Goal: Check status: Check status

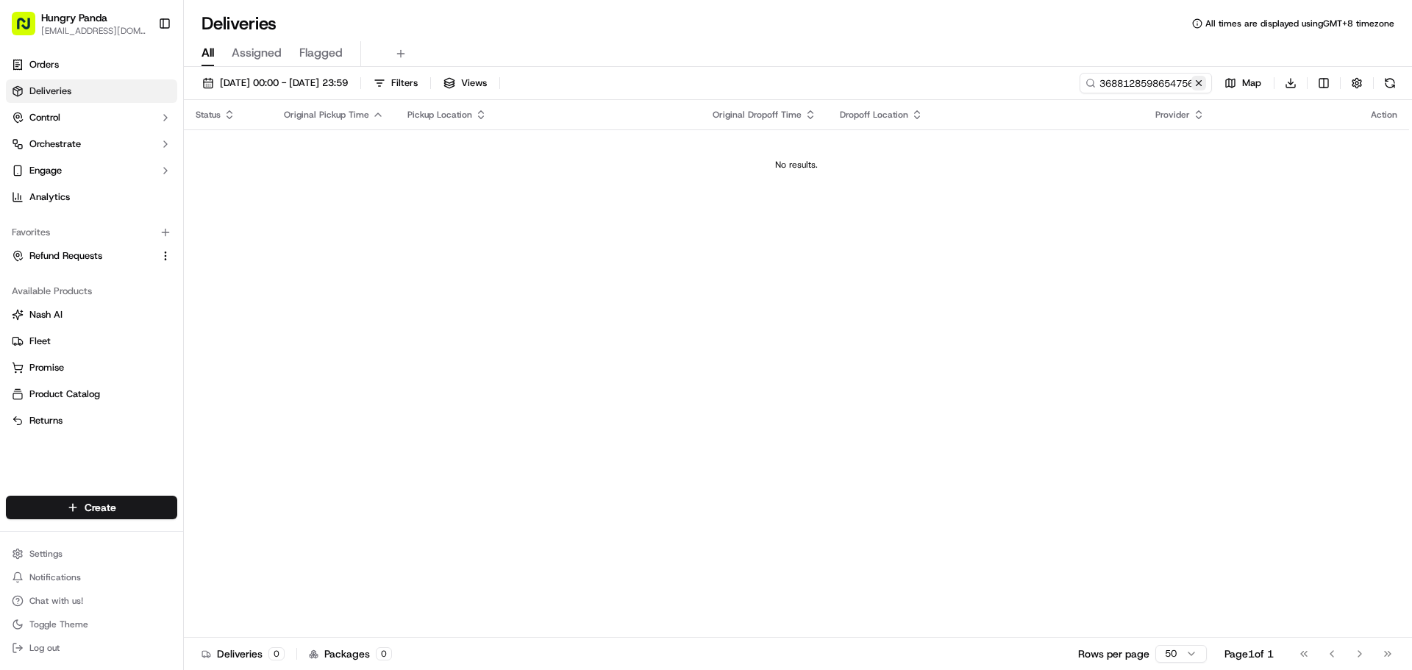
click at [1196, 85] on button at bounding box center [1198, 83] width 15 height 15
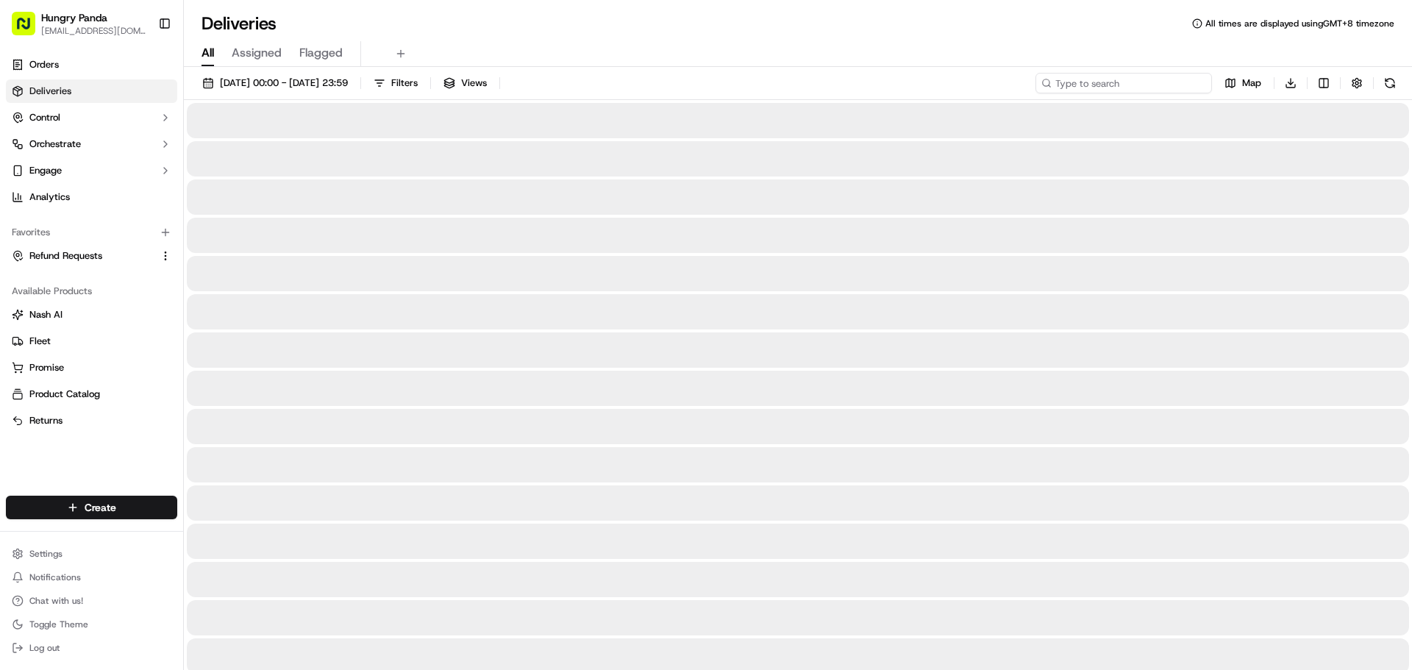
click at [1181, 84] on input at bounding box center [1123, 83] width 176 height 21
paste input "559010324805074184995"
type input "559010324805074184995"
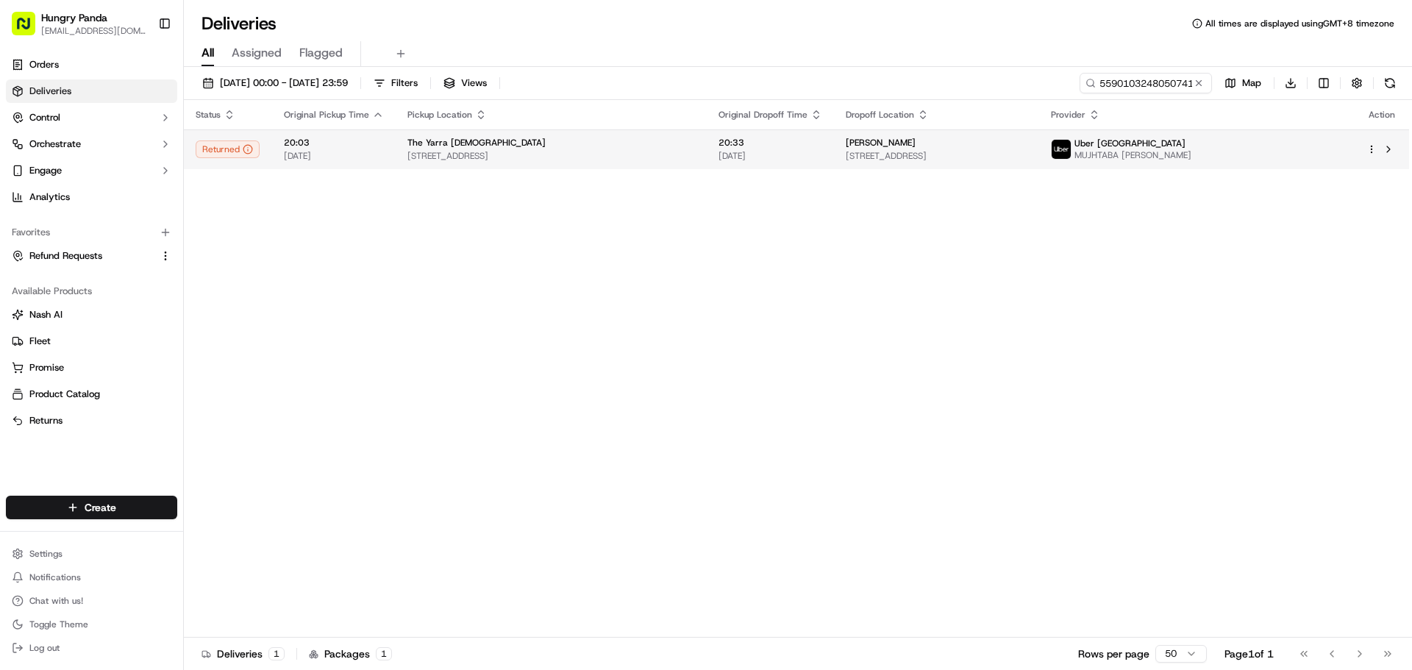
click at [802, 157] on span "[DATE]" at bounding box center [770, 156] width 104 height 12
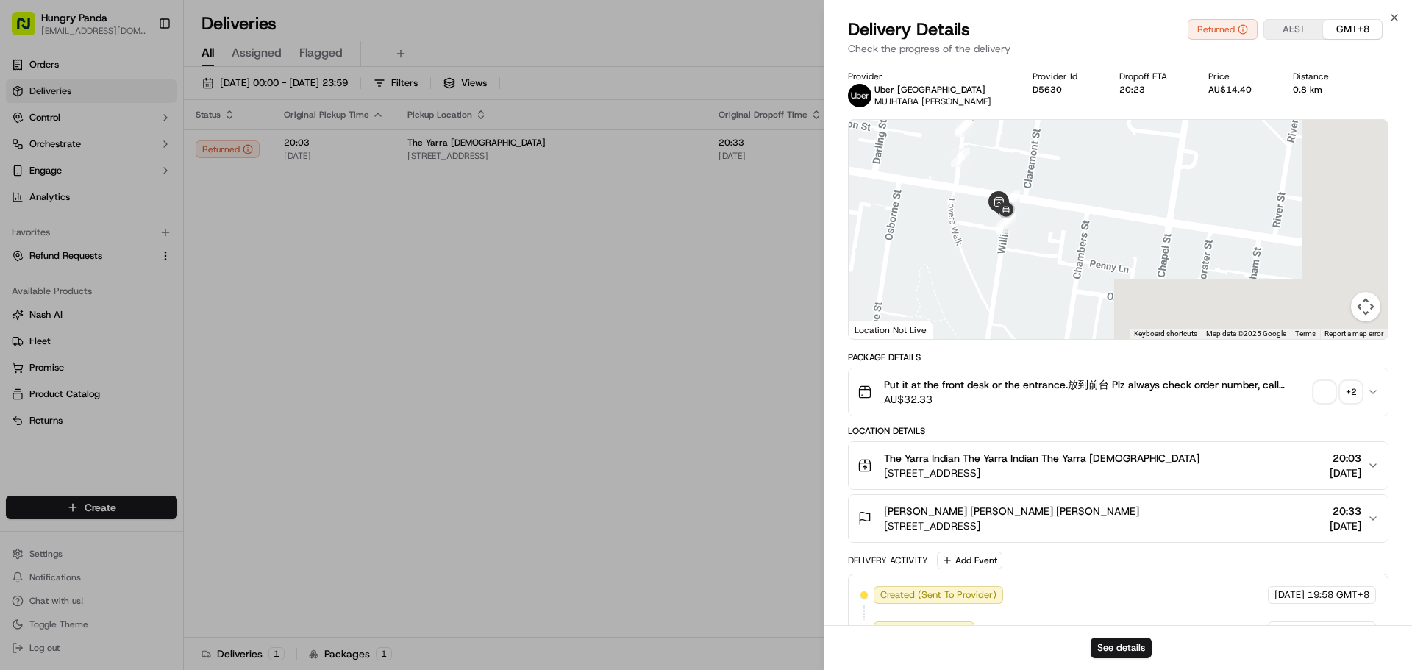
drag, startPoint x: 1166, startPoint y: 250, endPoint x: 1127, endPoint y: 282, distance: 50.8
click at [1030, 188] on div at bounding box center [1118, 229] width 539 height 219
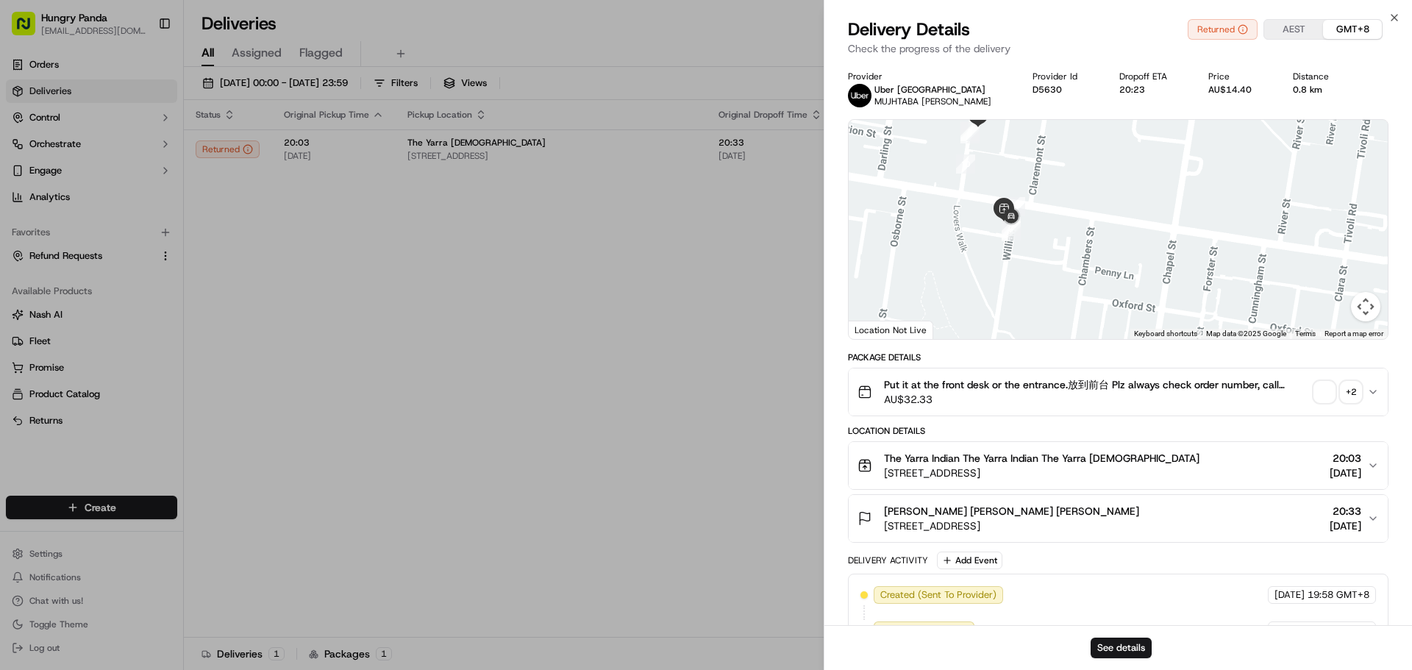
click at [1327, 387] on span "button" at bounding box center [1324, 392] width 21 height 21
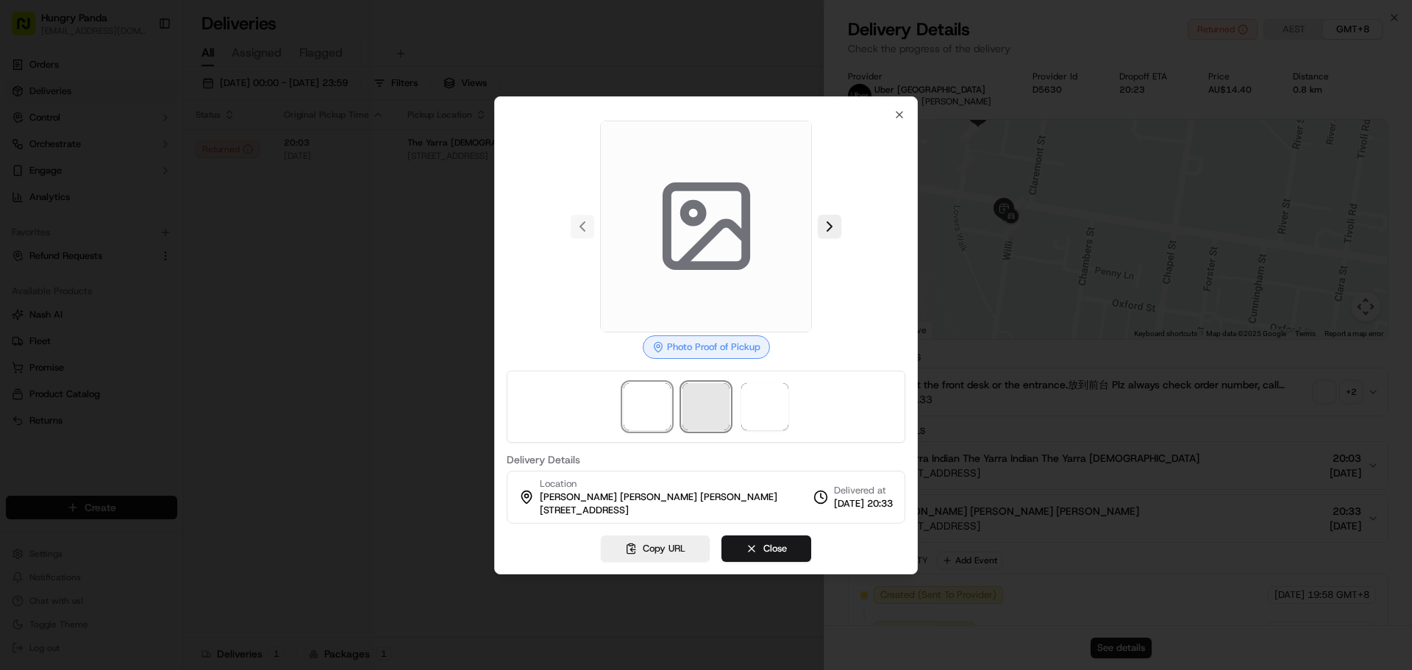
click at [710, 415] on span at bounding box center [705, 406] width 47 height 47
click at [776, 410] on span at bounding box center [764, 406] width 47 height 47
click at [606, 404] on div at bounding box center [706, 407] width 399 height 72
click at [715, 410] on span at bounding box center [705, 406] width 47 height 47
click at [773, 410] on span at bounding box center [764, 406] width 47 height 47
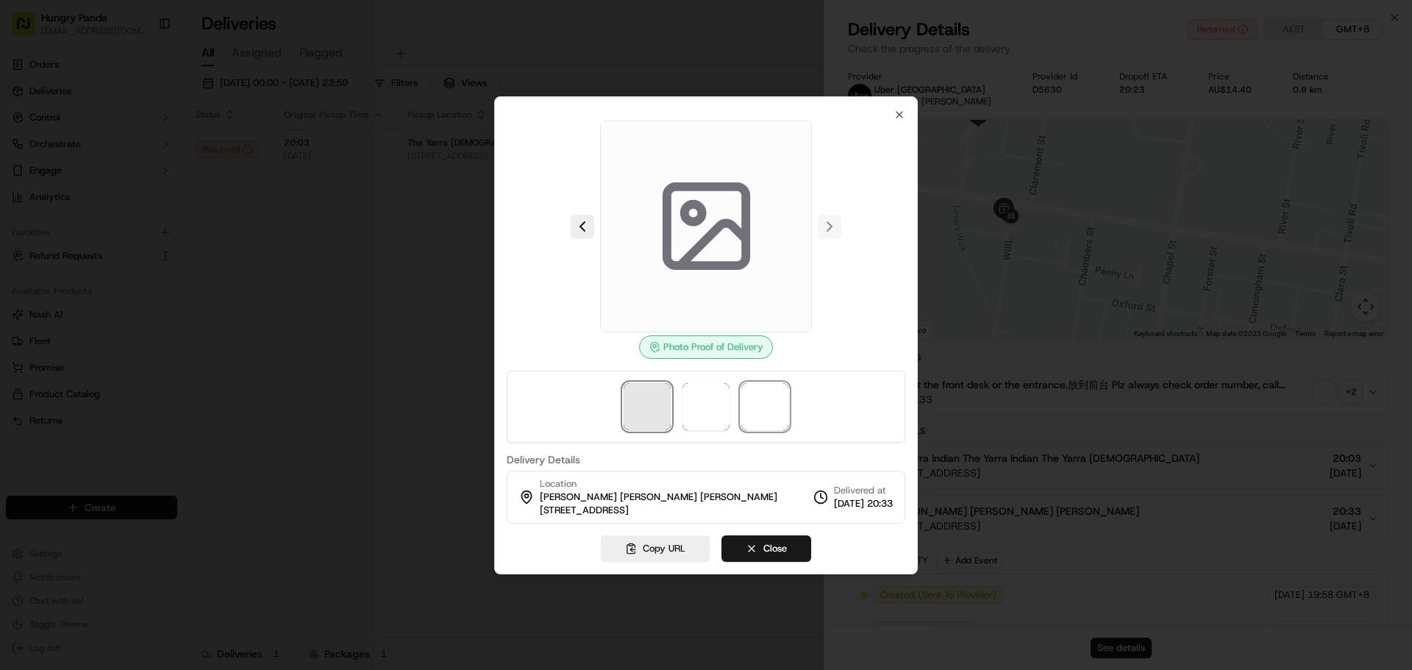
click at [656, 421] on span at bounding box center [647, 406] width 47 height 47
click at [740, 411] on div at bounding box center [706, 407] width 399 height 72
click at [790, 404] on div at bounding box center [706, 407] width 399 height 72
click at [654, 402] on span at bounding box center [647, 406] width 47 height 47
click at [728, 414] on span at bounding box center [705, 406] width 47 height 47
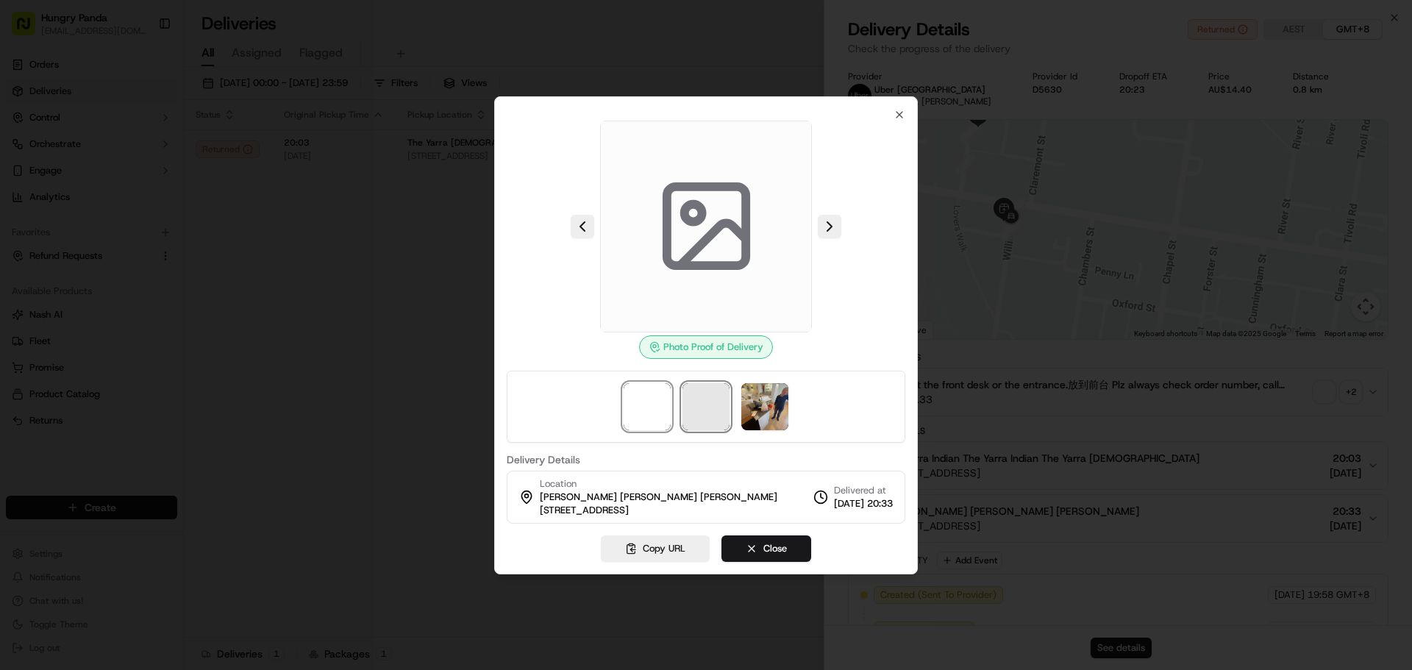
drag, startPoint x: 663, startPoint y: 402, endPoint x: 707, endPoint y: 404, distance: 44.2
click at [663, 402] on span at bounding box center [647, 406] width 47 height 47
click at [715, 404] on span at bounding box center [705, 406] width 47 height 47
drag, startPoint x: 784, startPoint y: 406, endPoint x: 768, endPoint y: 407, distance: 16.2
click at [785, 406] on img at bounding box center [764, 406] width 47 height 47
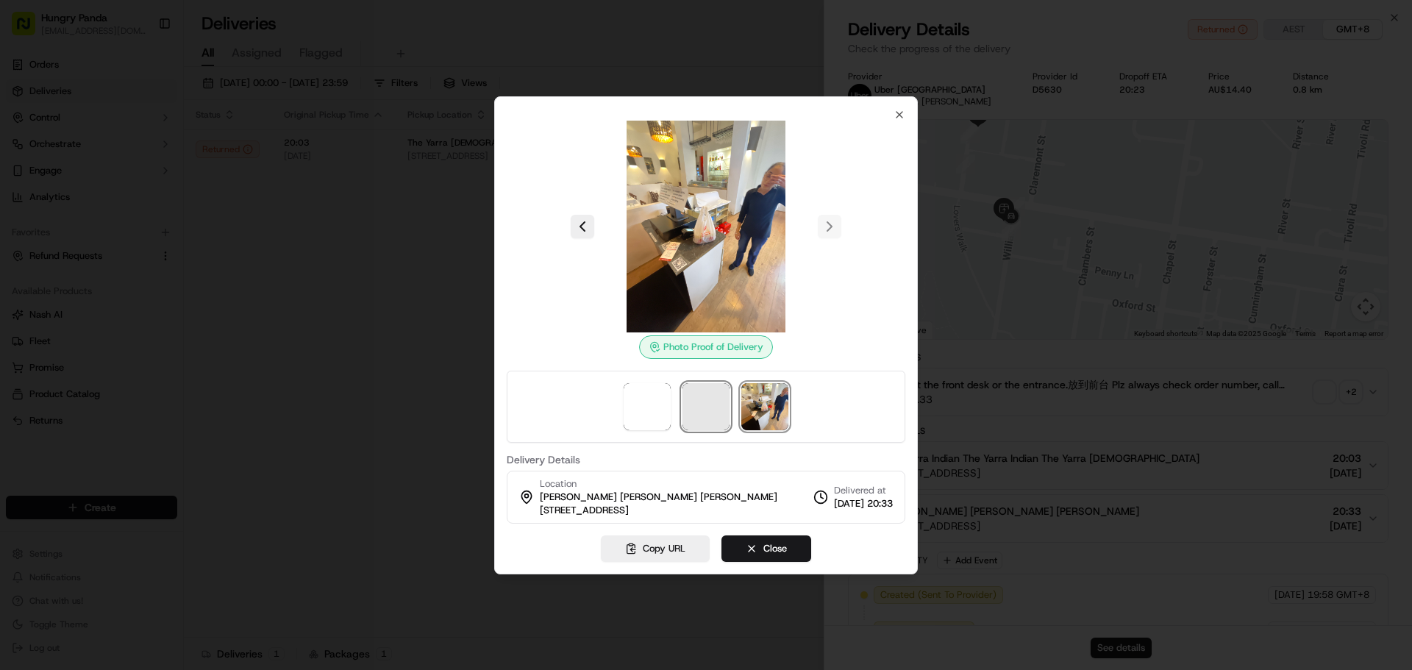
click at [707, 407] on span at bounding box center [705, 406] width 47 height 47
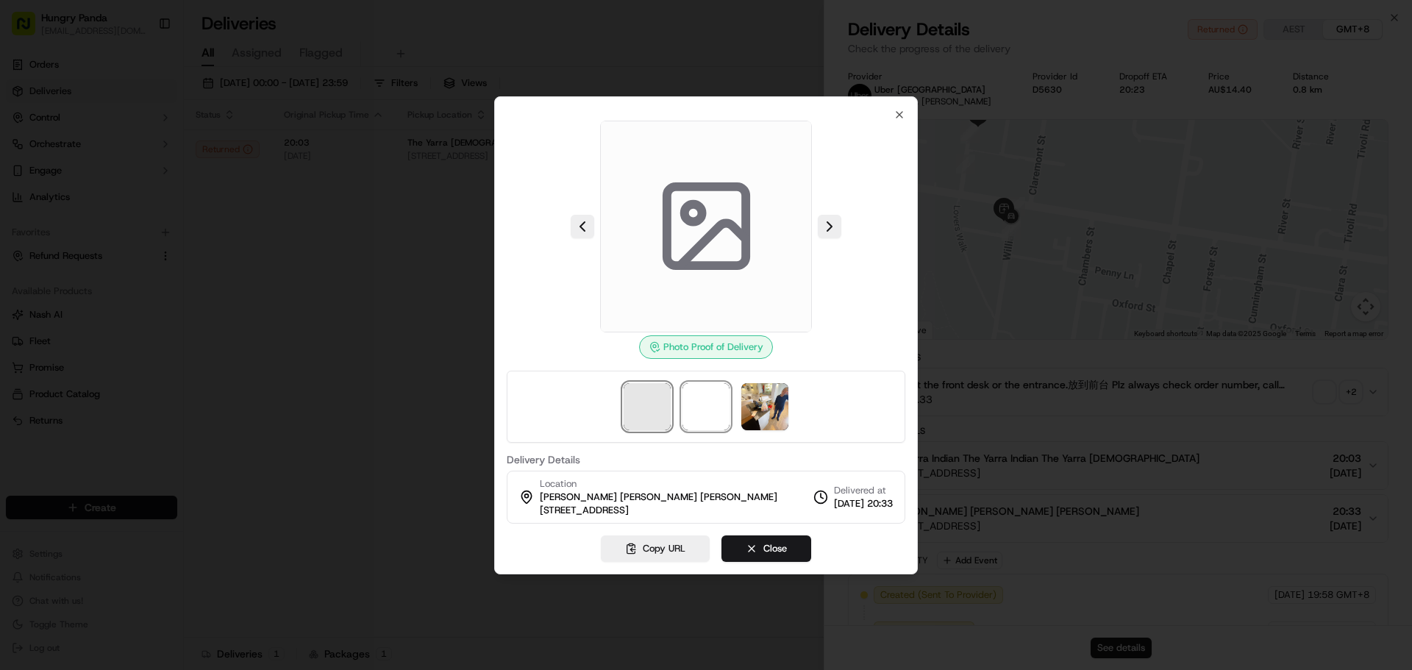
click at [636, 405] on span at bounding box center [647, 406] width 47 height 47
click at [758, 407] on img at bounding box center [764, 406] width 47 height 47
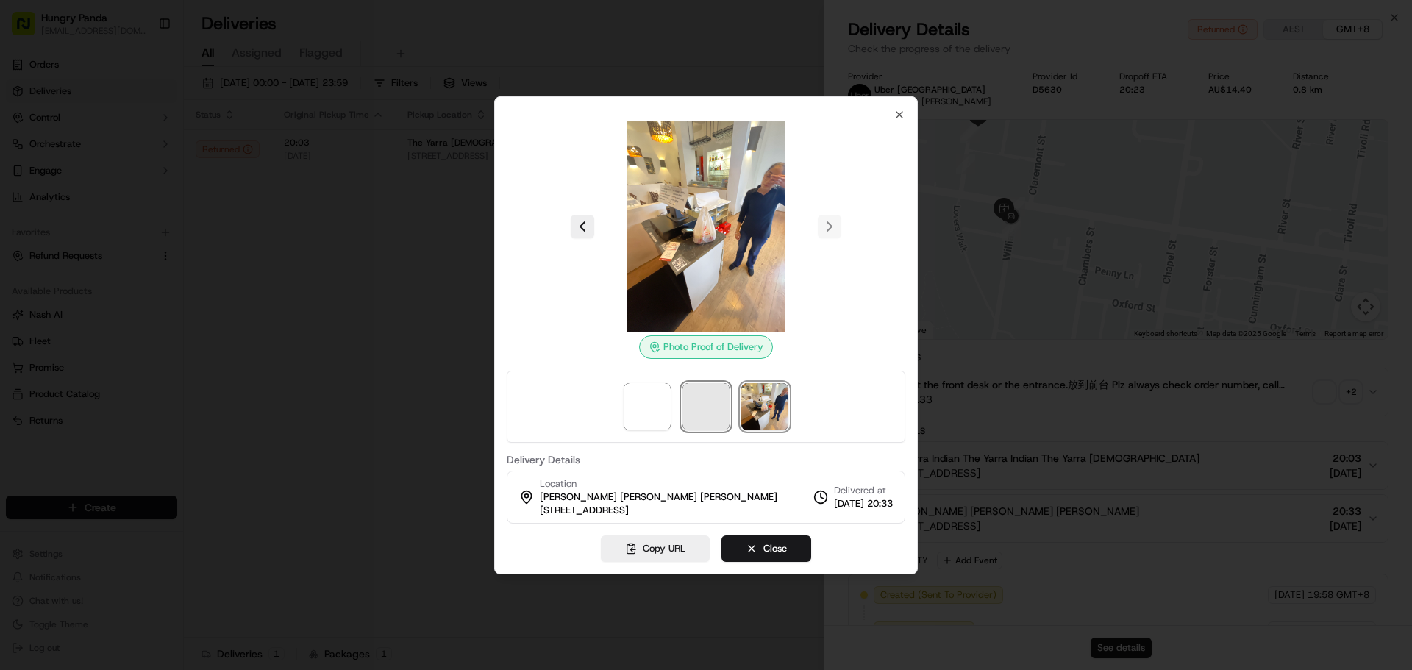
click at [726, 399] on span at bounding box center [705, 406] width 47 height 47
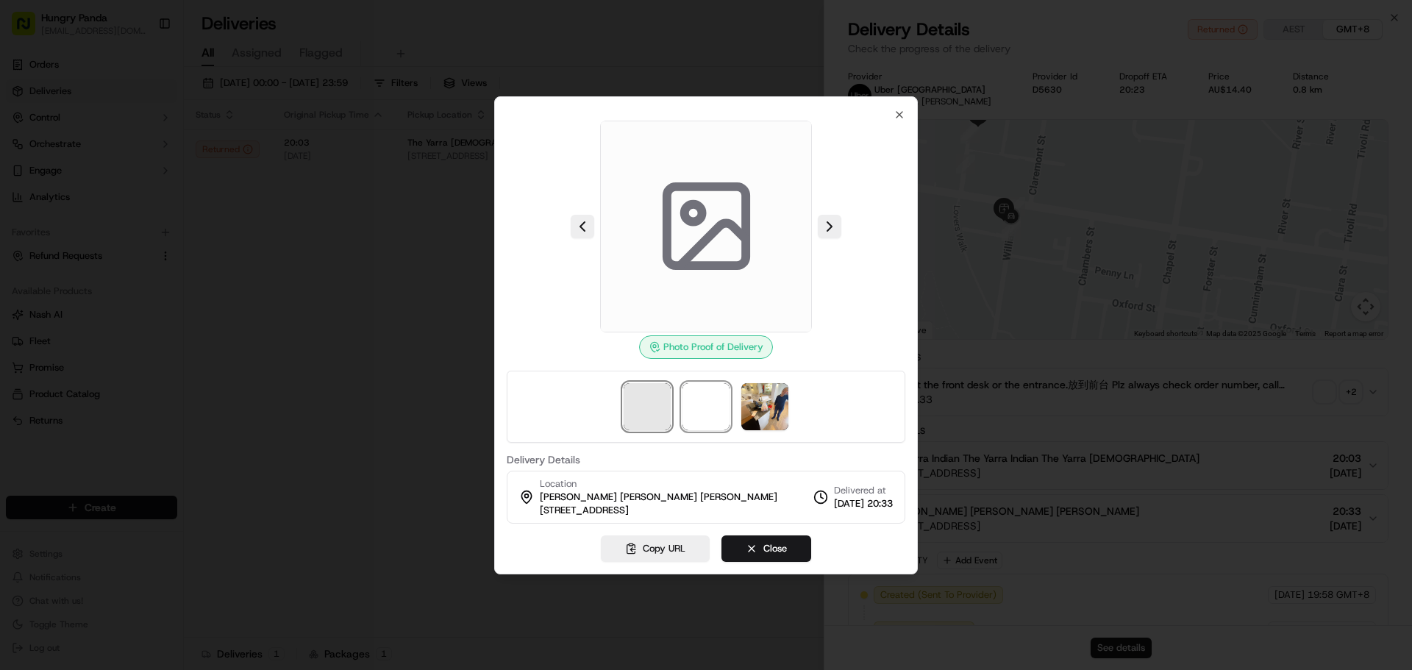
click at [627, 427] on span at bounding box center [647, 406] width 47 height 47
click at [725, 417] on span at bounding box center [705, 406] width 47 height 47
click at [779, 414] on img at bounding box center [764, 406] width 47 height 47
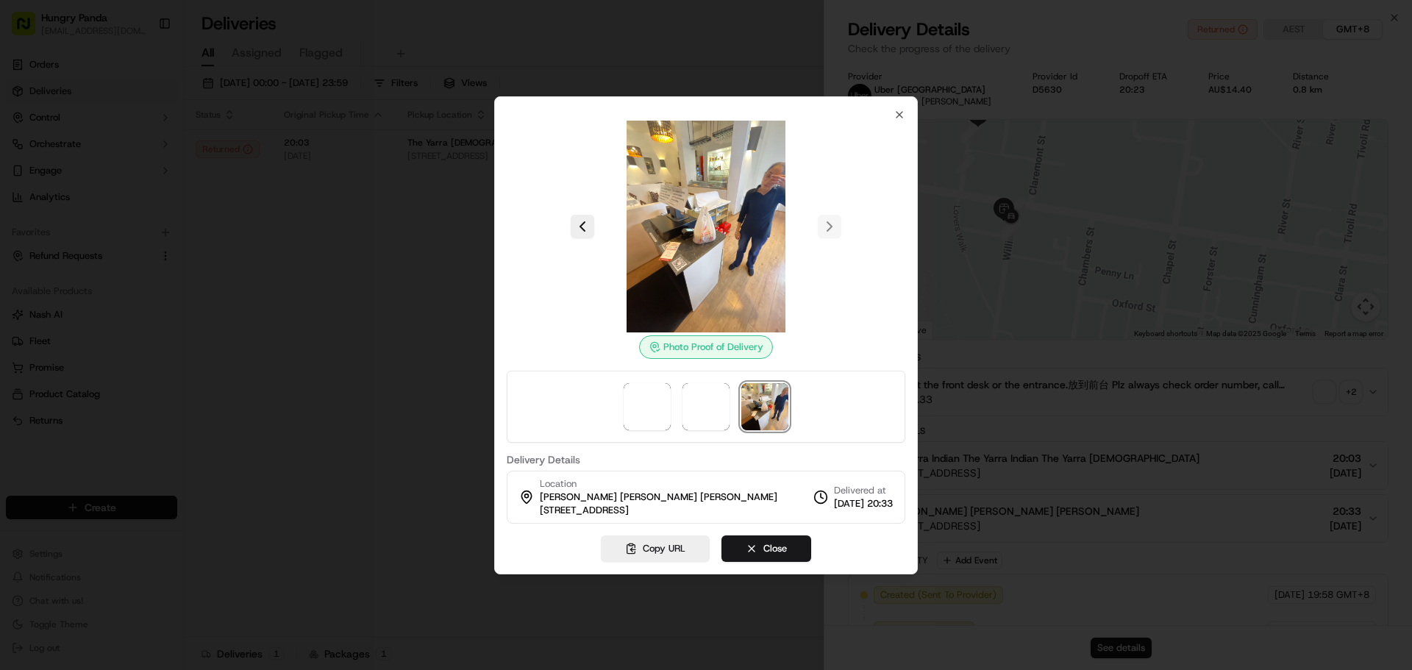
click at [1118, 233] on div at bounding box center [706, 335] width 1412 height 670
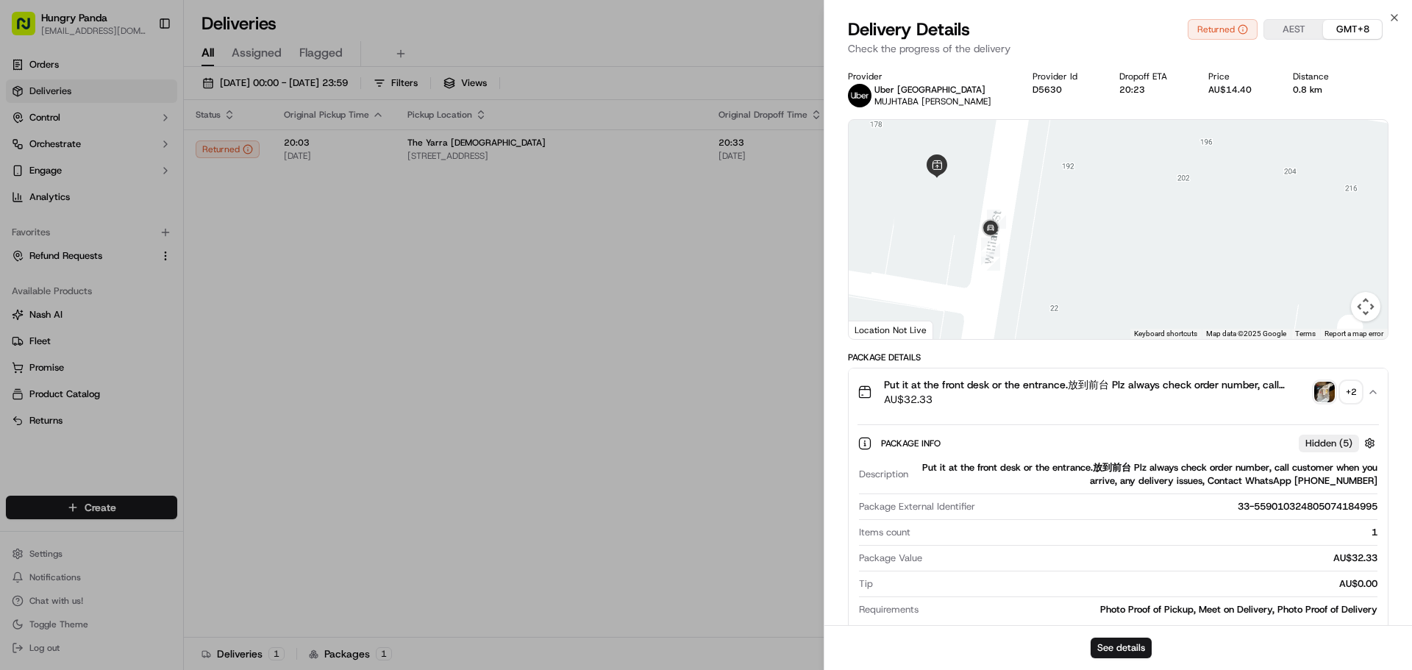
drag, startPoint x: 1077, startPoint y: 175, endPoint x: 1104, endPoint y: 344, distance: 171.2
click at [1104, 344] on div "Provider Uber [GEOGRAPHIC_DATA] MUJHTABA M. Provider Id D5630 Dropoff ETA 20:23…" at bounding box center [1118, 634] width 540 height 1126
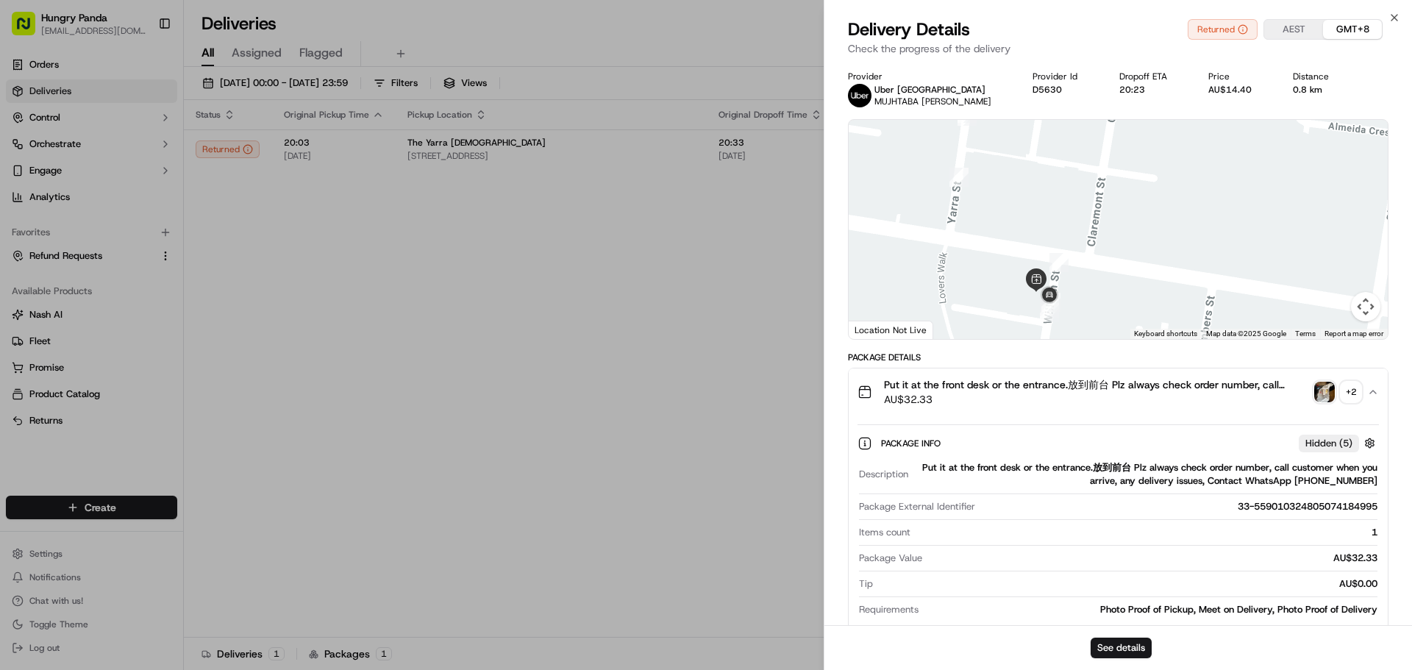
drag, startPoint x: 1011, startPoint y: 193, endPoint x: 933, endPoint y: 333, distance: 160.0
click at [932, 340] on div "Provider Uber [GEOGRAPHIC_DATA] MUJHTABA M. Provider Id D5630 Dropoff ETA 20:23…" at bounding box center [1118, 634] width 540 height 1126
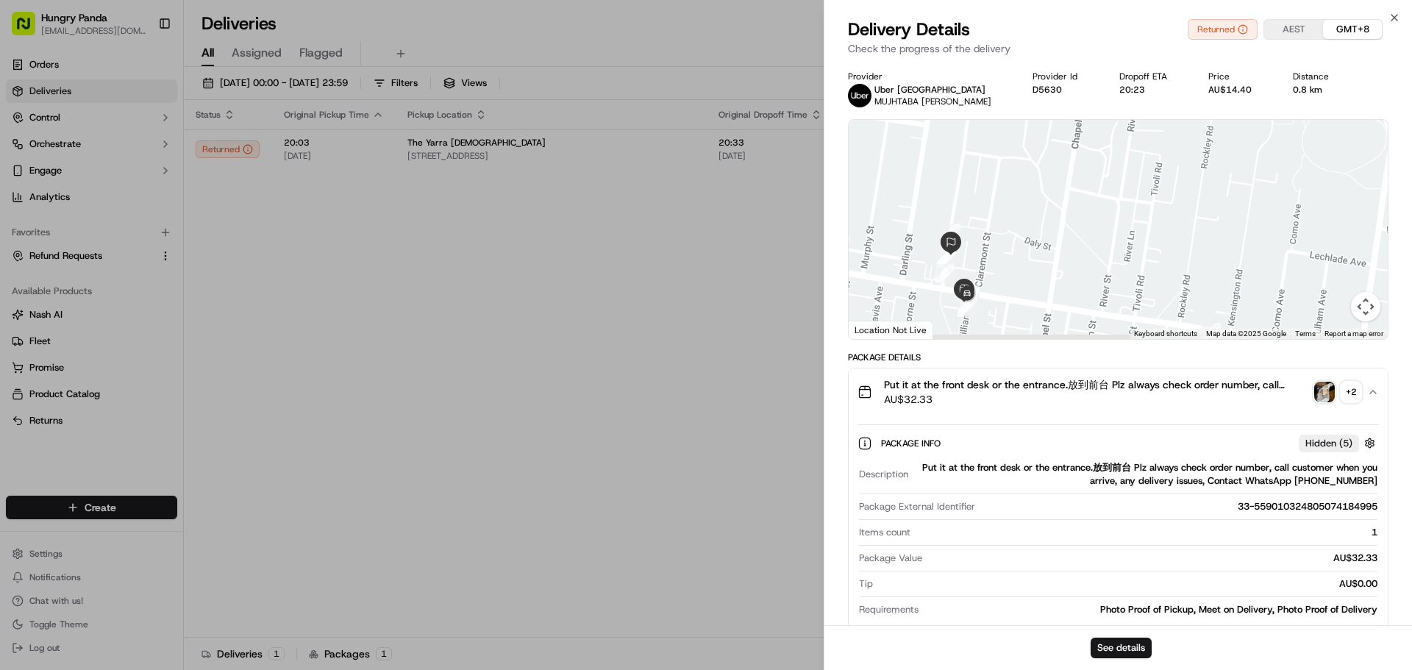
drag, startPoint x: 1019, startPoint y: 277, endPoint x: 1020, endPoint y: 269, distance: 7.4
click at [1020, 269] on div at bounding box center [1118, 229] width 539 height 219
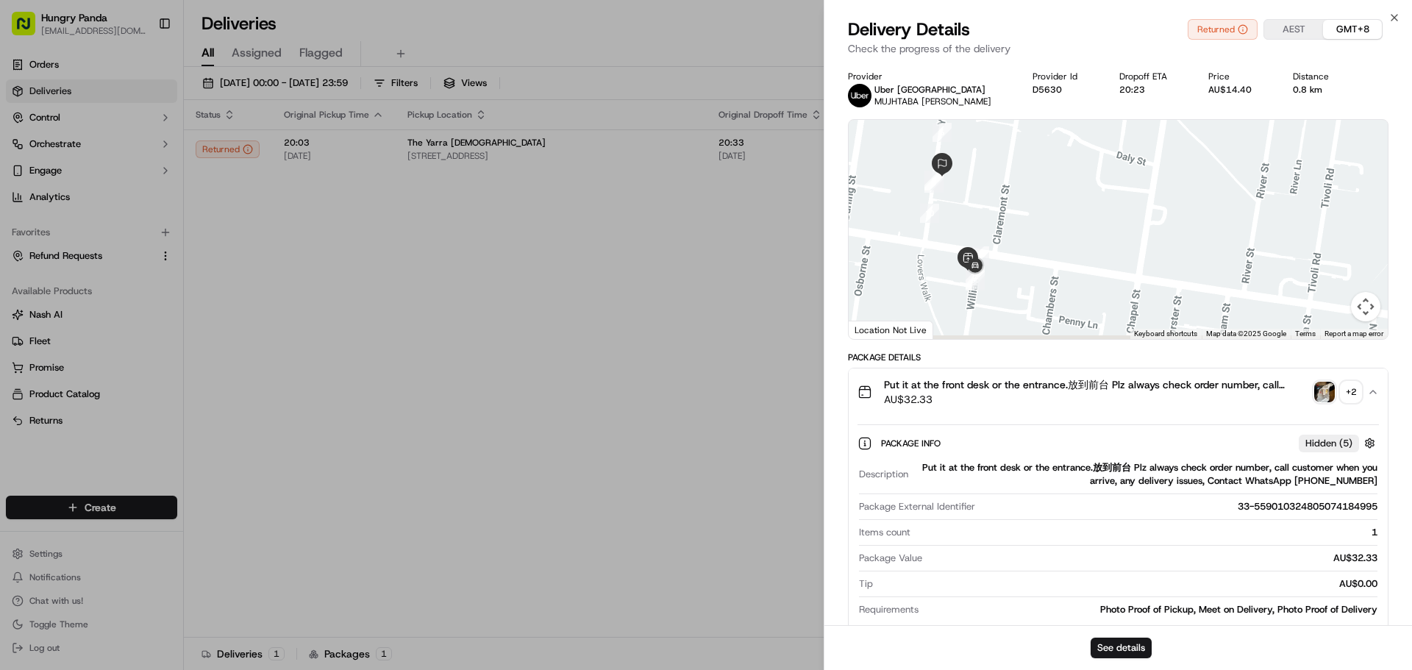
drag, startPoint x: 1012, startPoint y: 256, endPoint x: 1016, endPoint y: 193, distance: 63.4
click at [1016, 193] on div at bounding box center [1118, 229] width 539 height 219
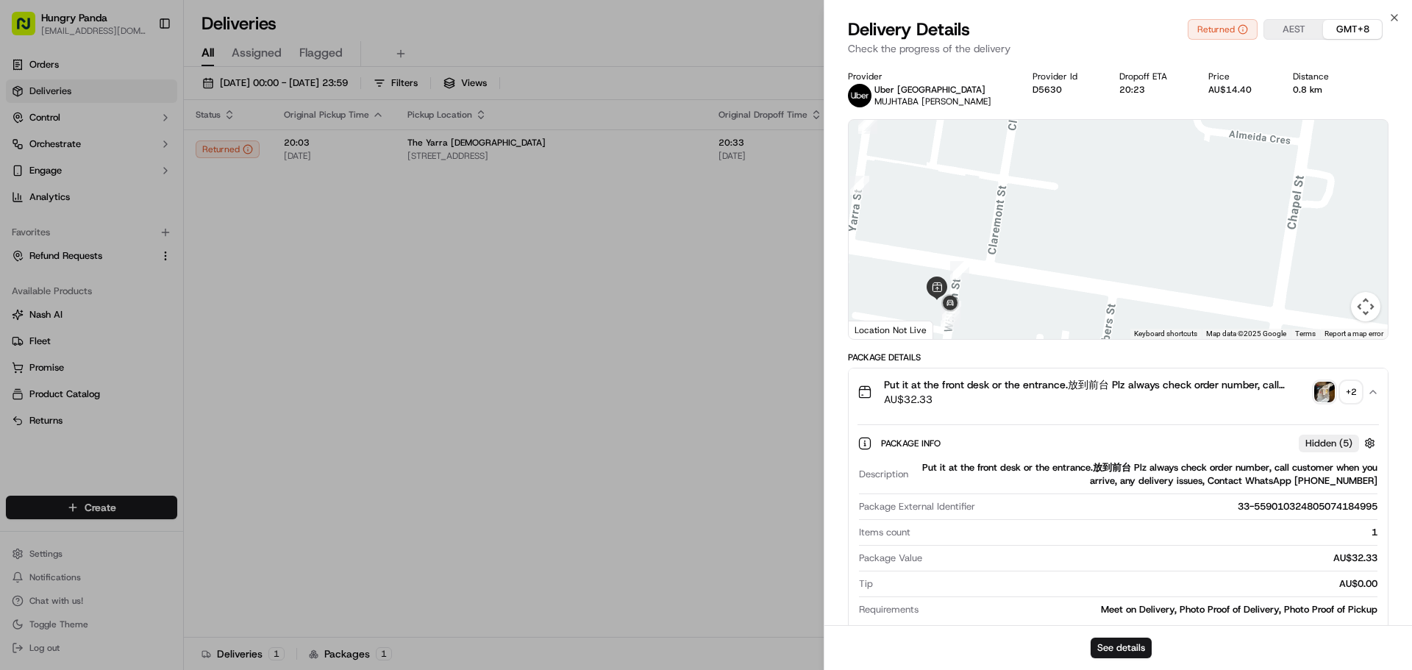
click at [1327, 392] on img "button" at bounding box center [1324, 392] width 21 height 21
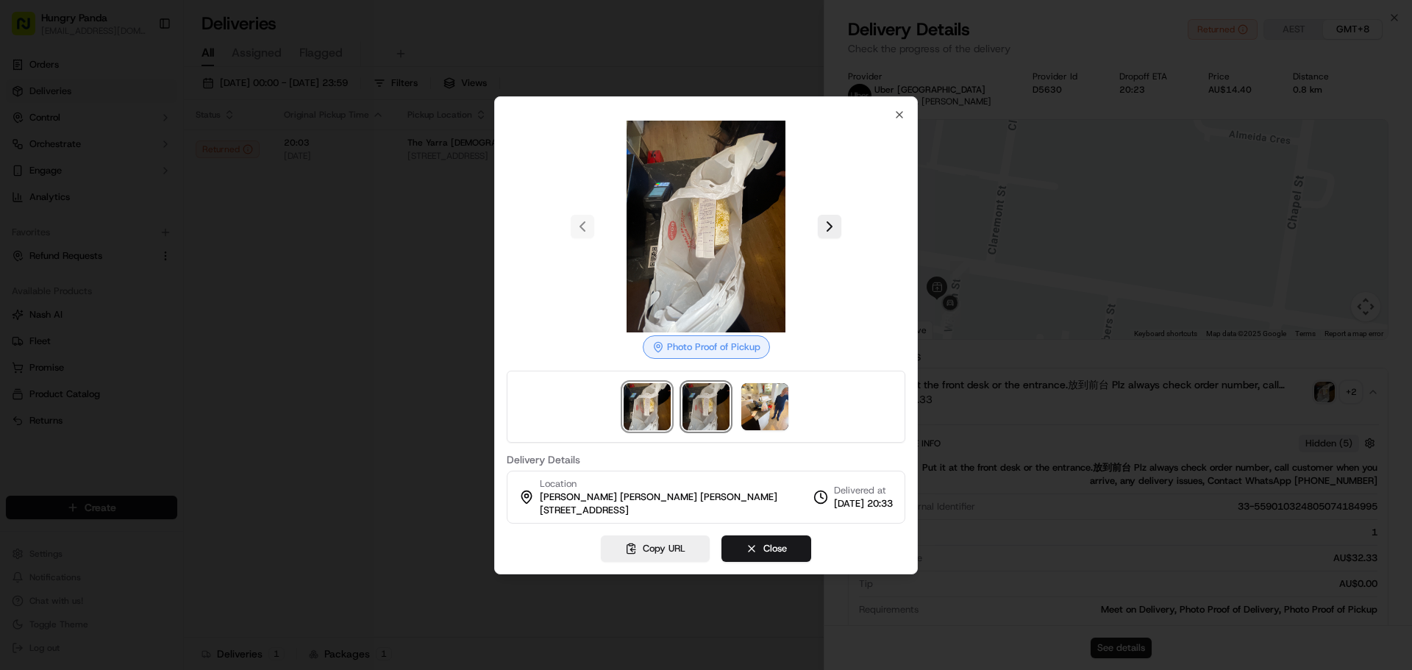
click at [702, 413] on img at bounding box center [705, 406] width 47 height 47
click at [770, 407] on img at bounding box center [764, 406] width 47 height 47
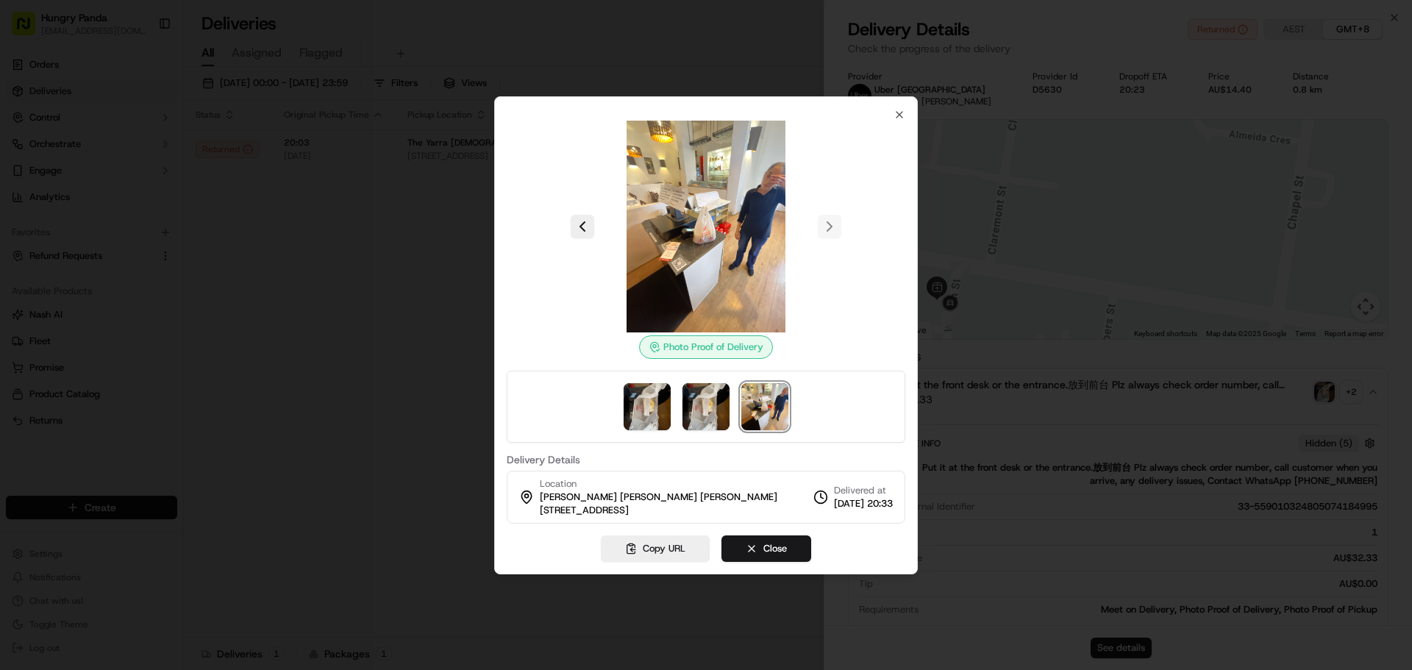
click at [1038, 465] on div at bounding box center [706, 335] width 1412 height 670
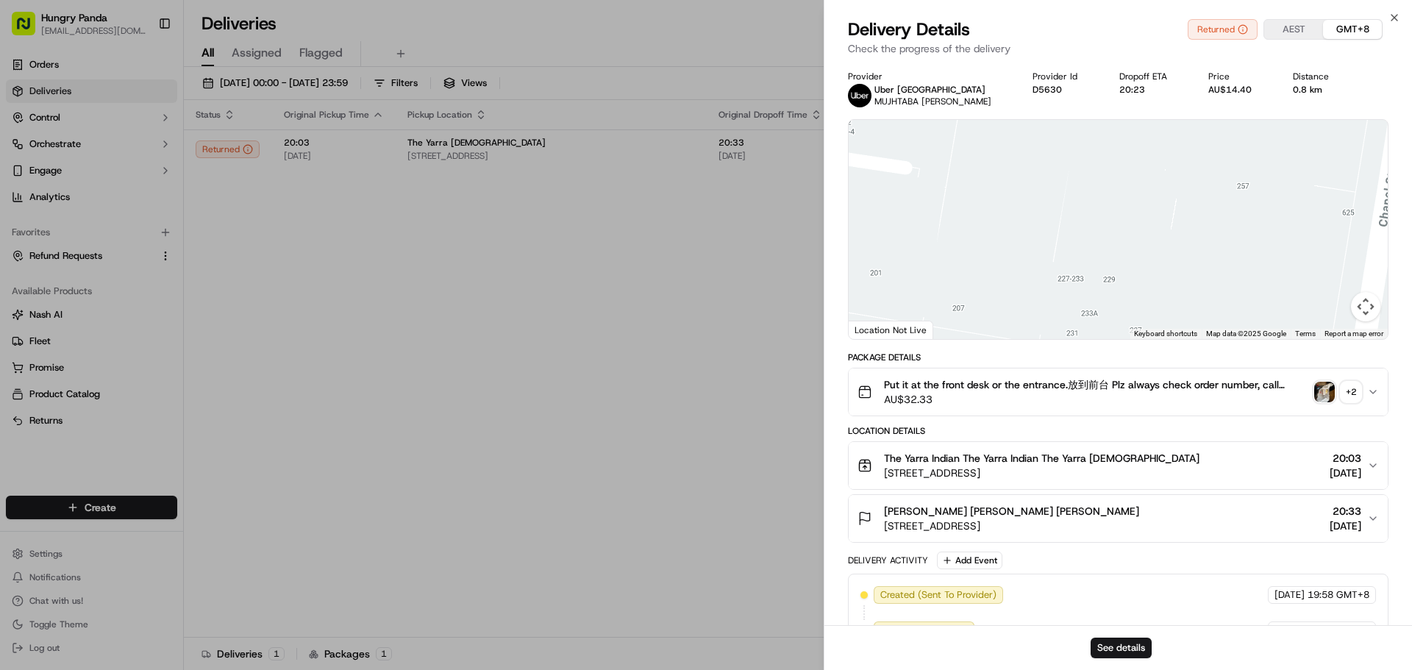
click at [1328, 388] on img "button" at bounding box center [1324, 392] width 21 height 21
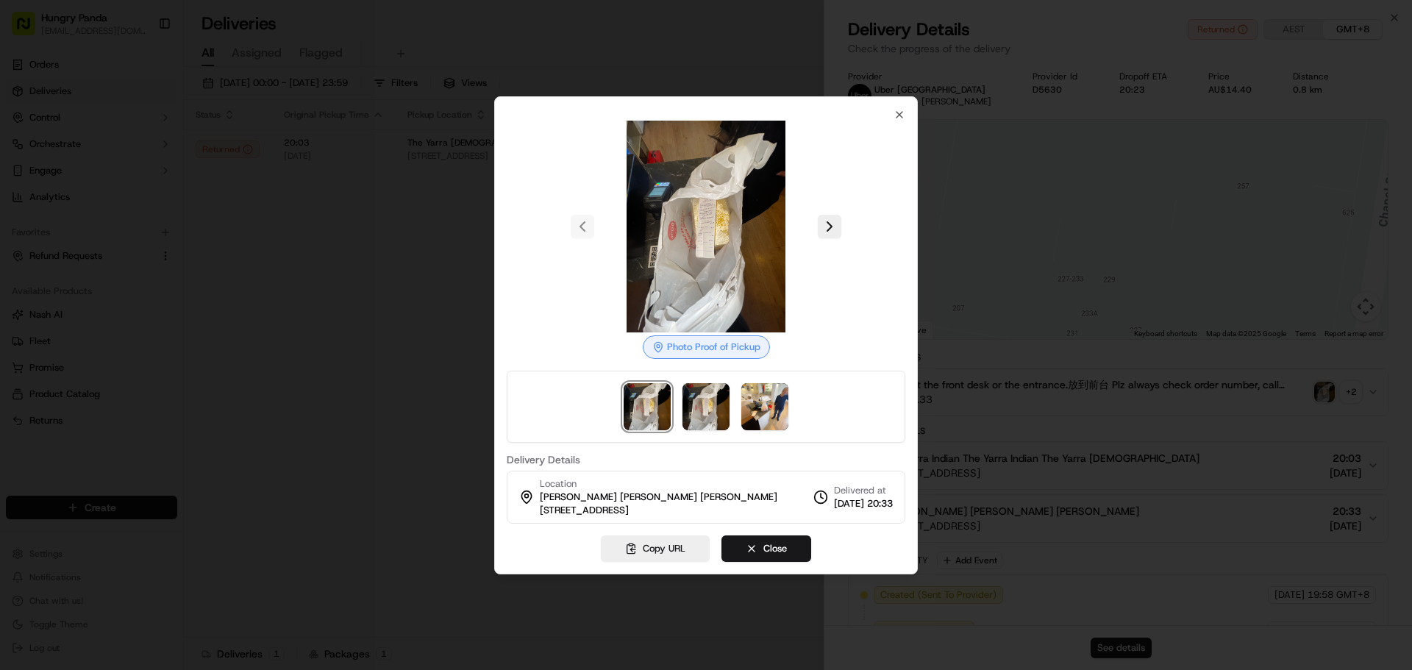
click at [700, 238] on img at bounding box center [706, 227] width 212 height 212
click at [713, 410] on img at bounding box center [705, 406] width 47 height 47
click at [732, 246] on img at bounding box center [706, 227] width 212 height 212
